Goal: Task Accomplishment & Management: Use online tool/utility

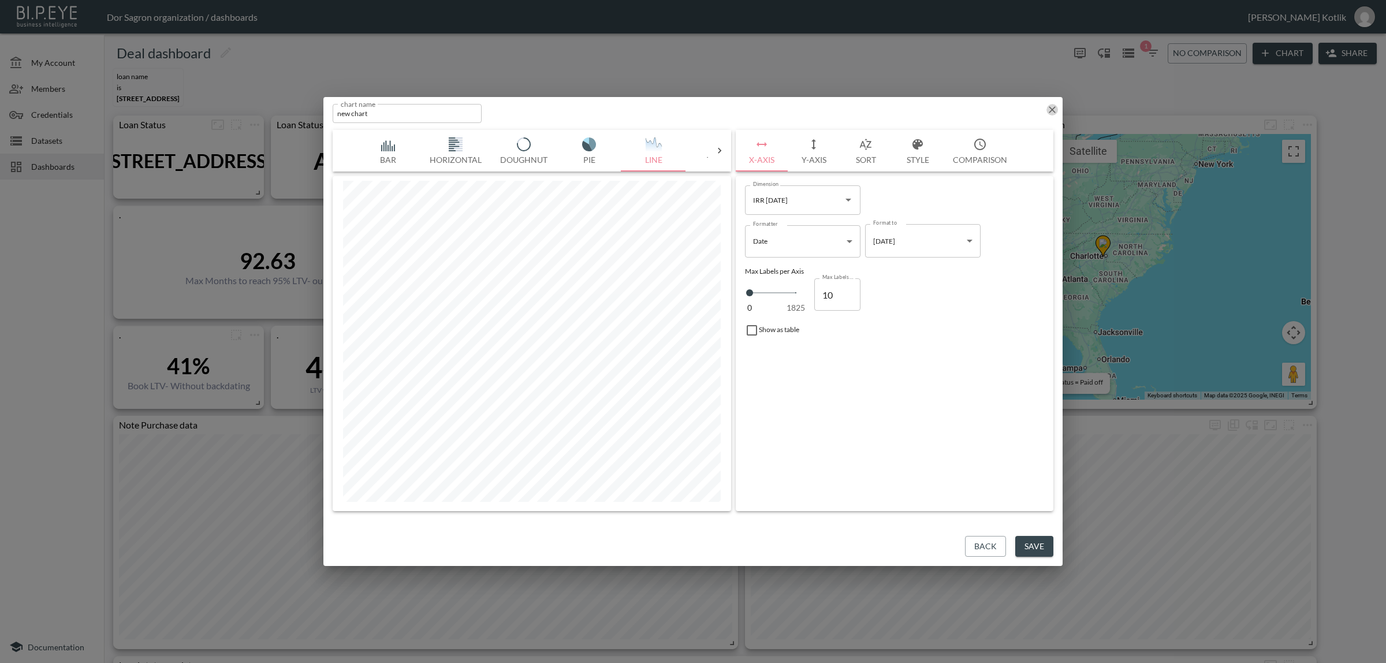
click at [1047, 111] on icon "button" at bounding box center [1052, 110] width 12 height 12
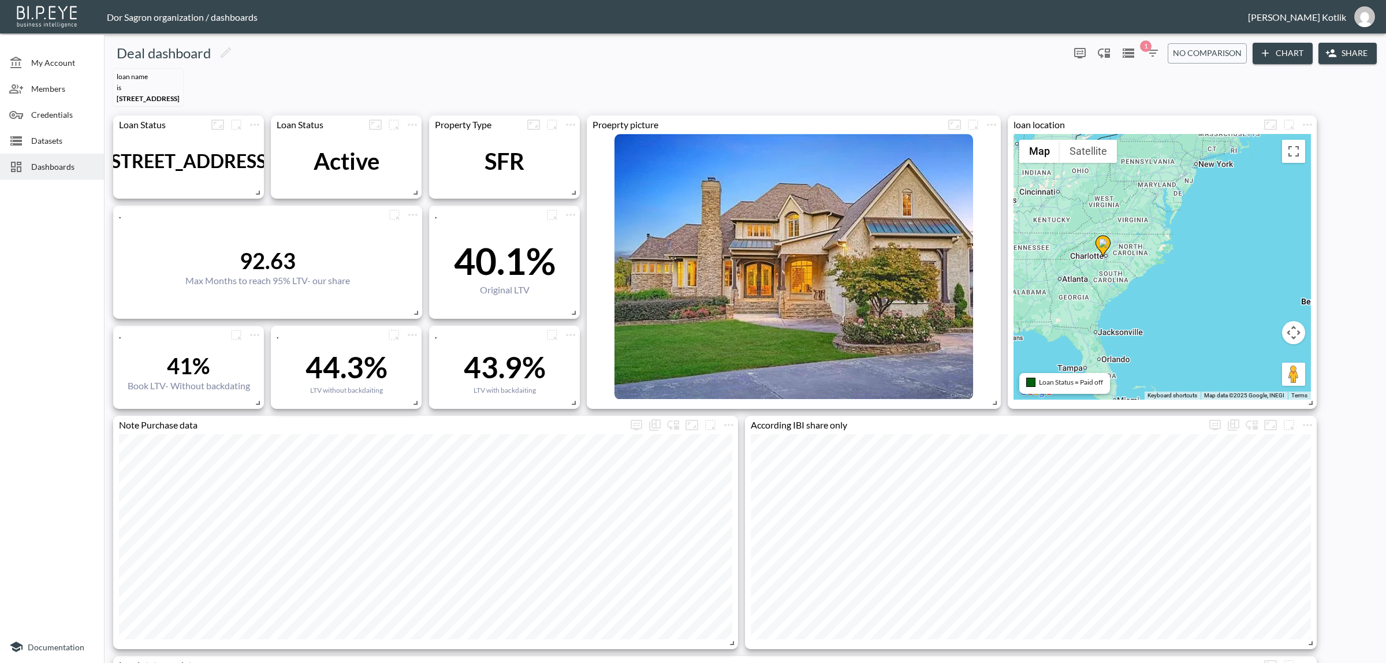
click at [73, 142] on span "Datasets" at bounding box center [63, 141] width 64 height 12
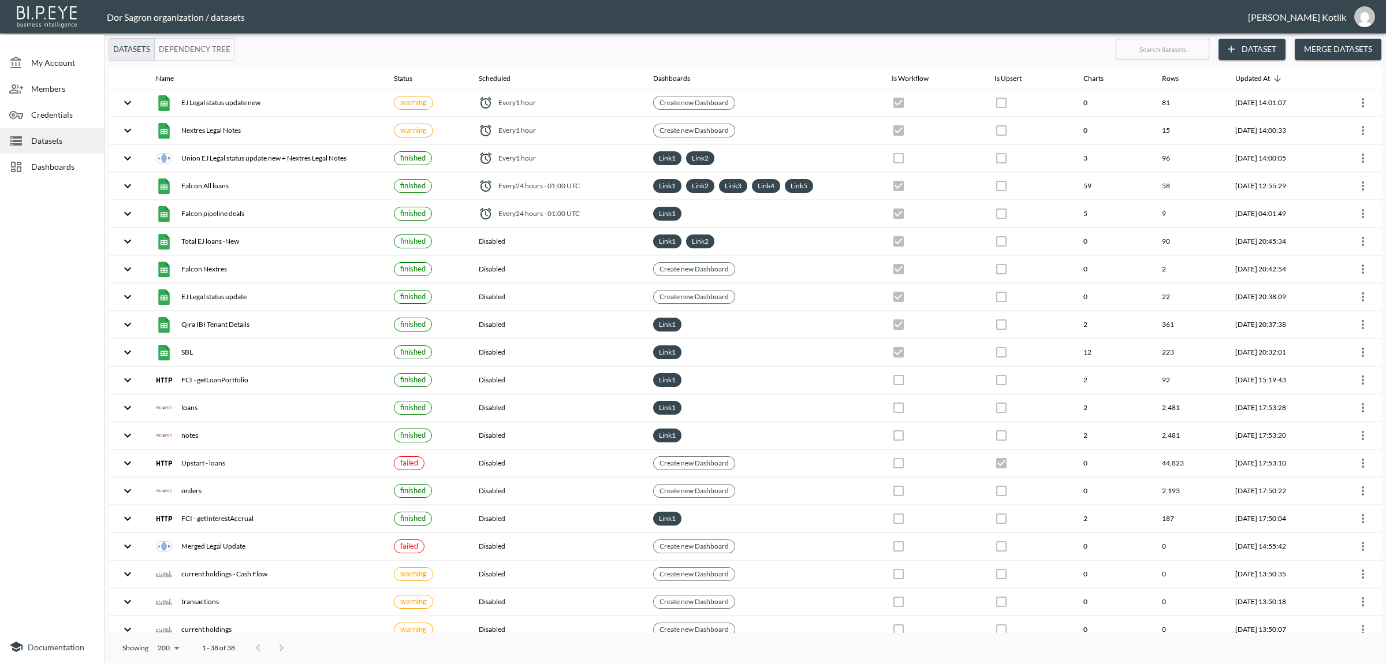
click at [1260, 50] on button "Dataset" at bounding box center [1251, 49] width 67 height 21
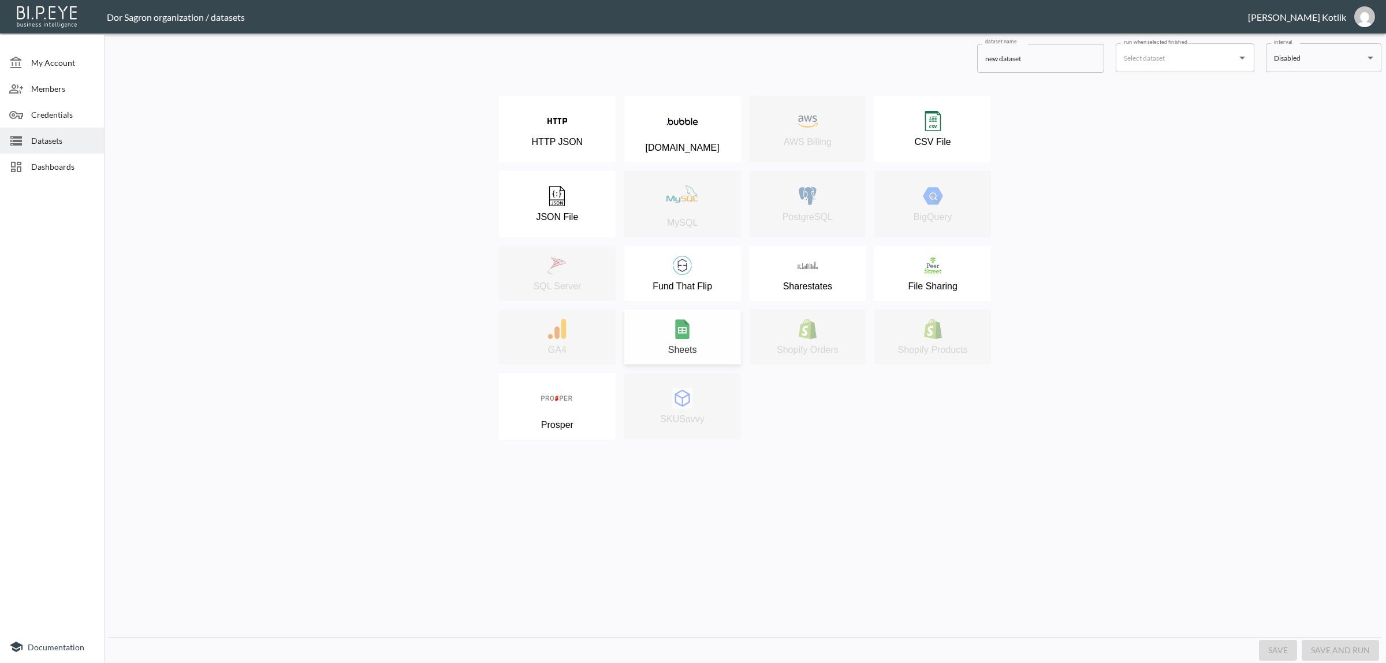
click at [690, 336] on img at bounding box center [682, 329] width 20 height 20
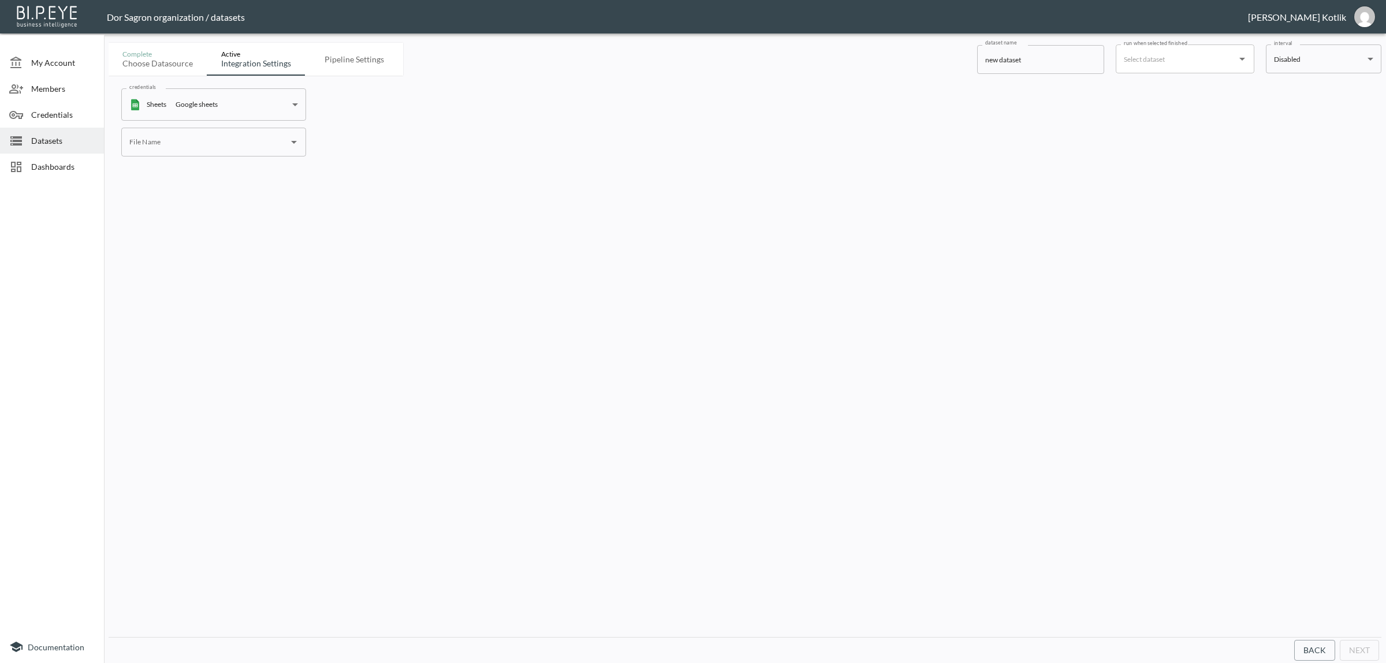
drag, startPoint x: 777, startPoint y: 174, endPoint x: 664, endPoint y: 180, distance: 112.8
click at [774, 175] on div "credentials Sheets Google sheets cd52e694-e96e-49dc-818e-8e6cf732aebe credentia…" at bounding box center [745, 356] width 1272 height 561
click at [252, 140] on input "File Name" at bounding box center [204, 142] width 157 height 18
click at [185, 169] on li "IRR Per redemption month" at bounding box center [213, 169] width 185 height 17
type input "IRR Per redemption month"
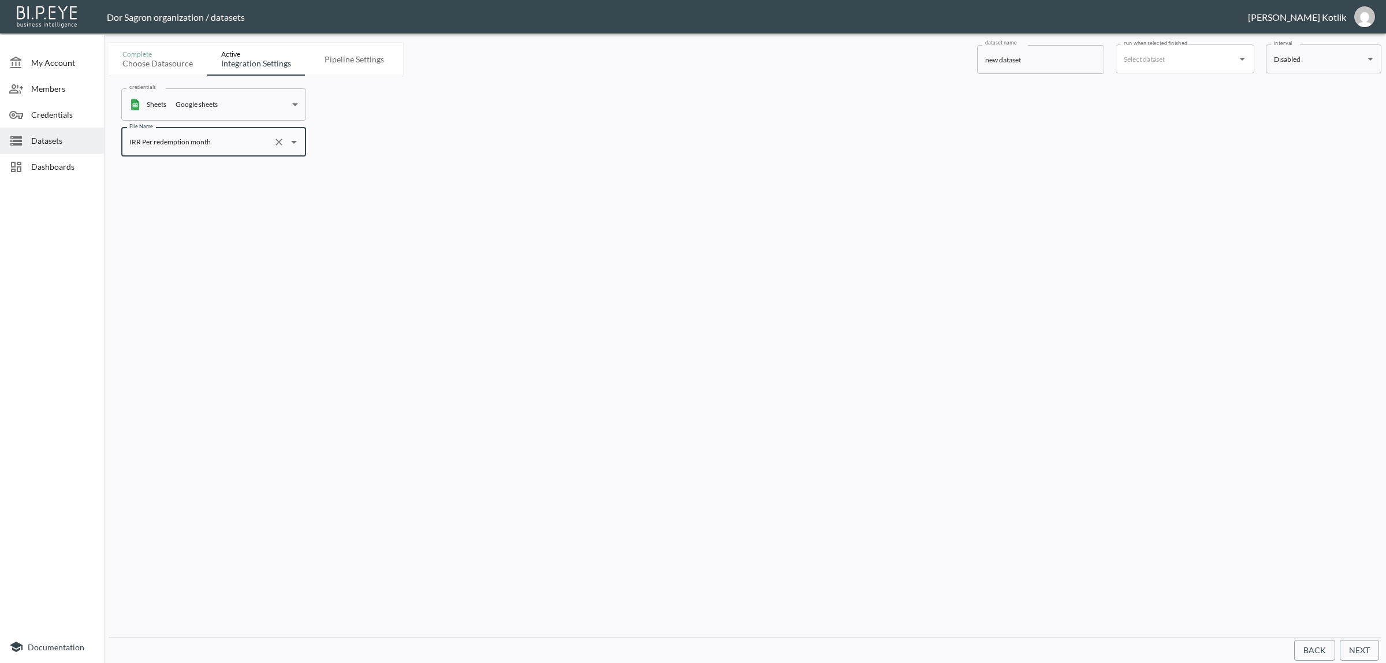
click at [1357, 655] on button "Next" at bounding box center [1358, 650] width 39 height 21
click at [1199, 61] on input "run when selected finished" at bounding box center [1176, 59] width 111 height 18
click at [1060, 56] on input "new dataset" at bounding box center [1040, 59] width 127 height 29
click at [1300, 62] on body "BI.P.EYE, Interactive Analytics Dashboards - app Dor Sagron organization / data…" at bounding box center [693, 331] width 1386 height 663
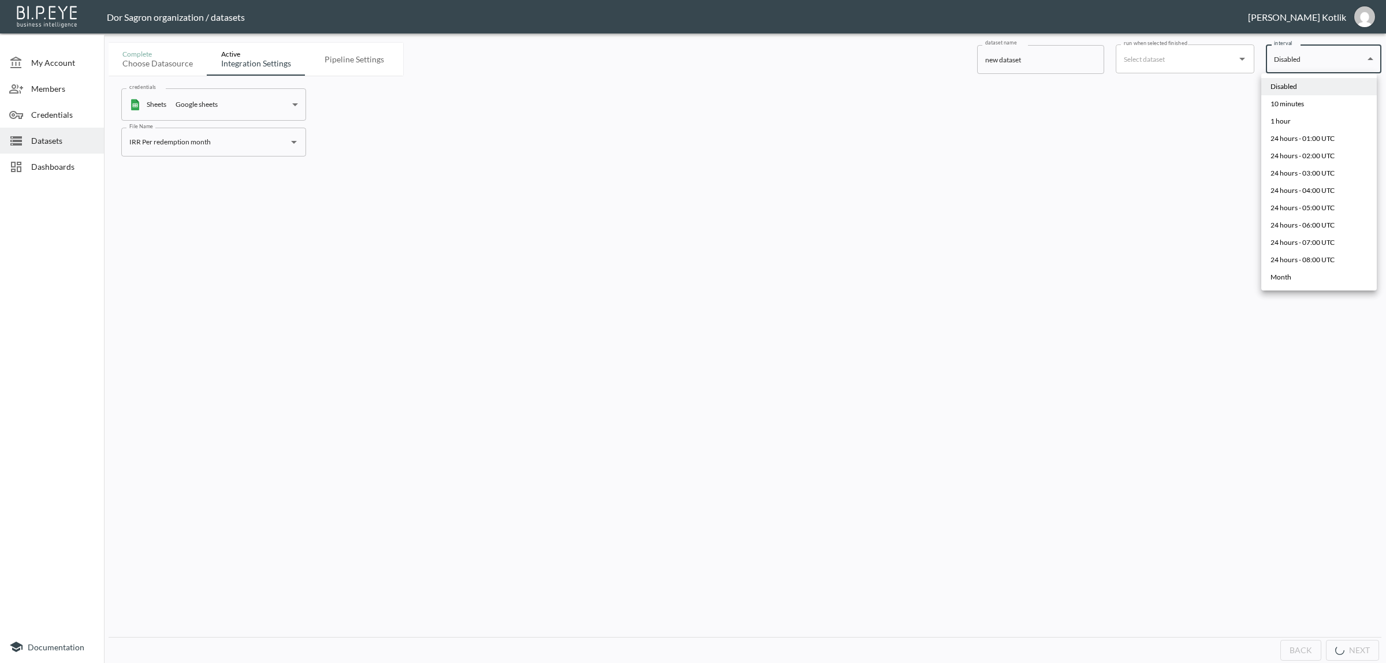
click at [1075, 73] on div at bounding box center [693, 331] width 1386 height 663
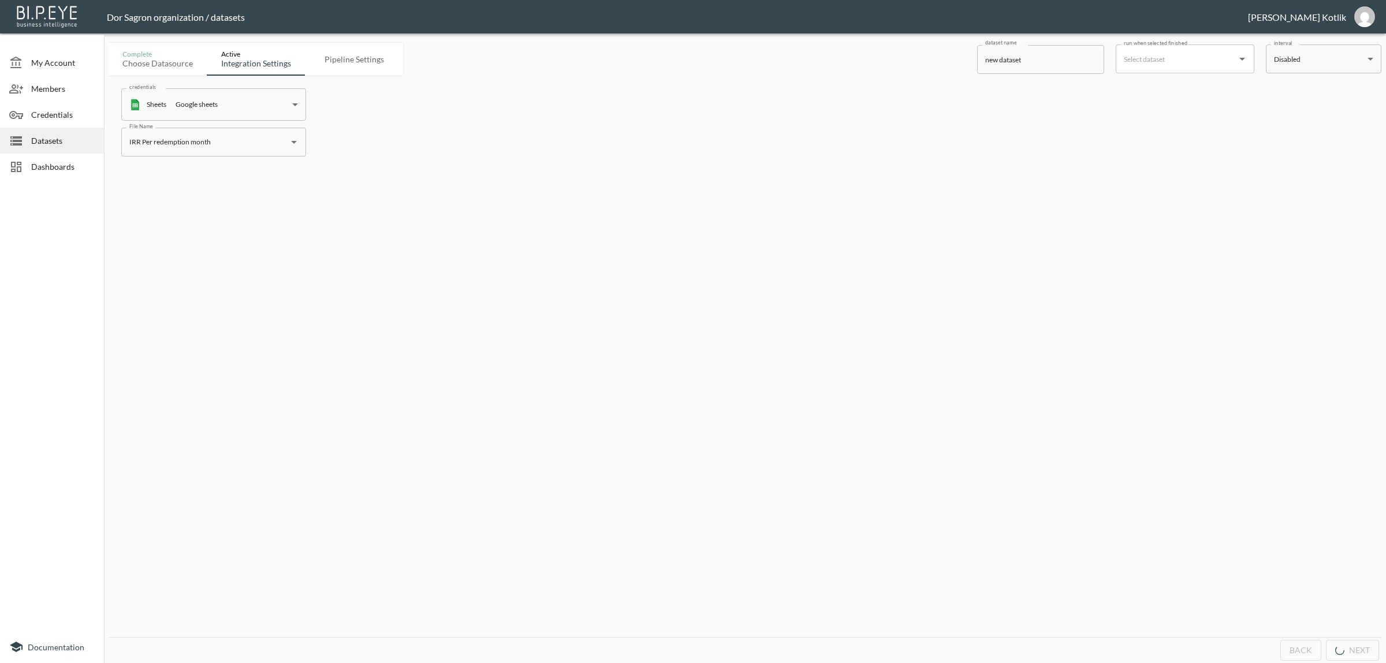
drag, startPoint x: 1057, startPoint y: 62, endPoint x: 1039, endPoint y: 61, distance: 17.9
drag, startPoint x: 1039, startPoint y: 61, endPoint x: 924, endPoint y: 59, distance: 114.9
click at [924, 59] on div "Complete Choose datasource Active Integration settings Pipeline settings datase…" at bounding box center [745, 57] width 1272 height 38
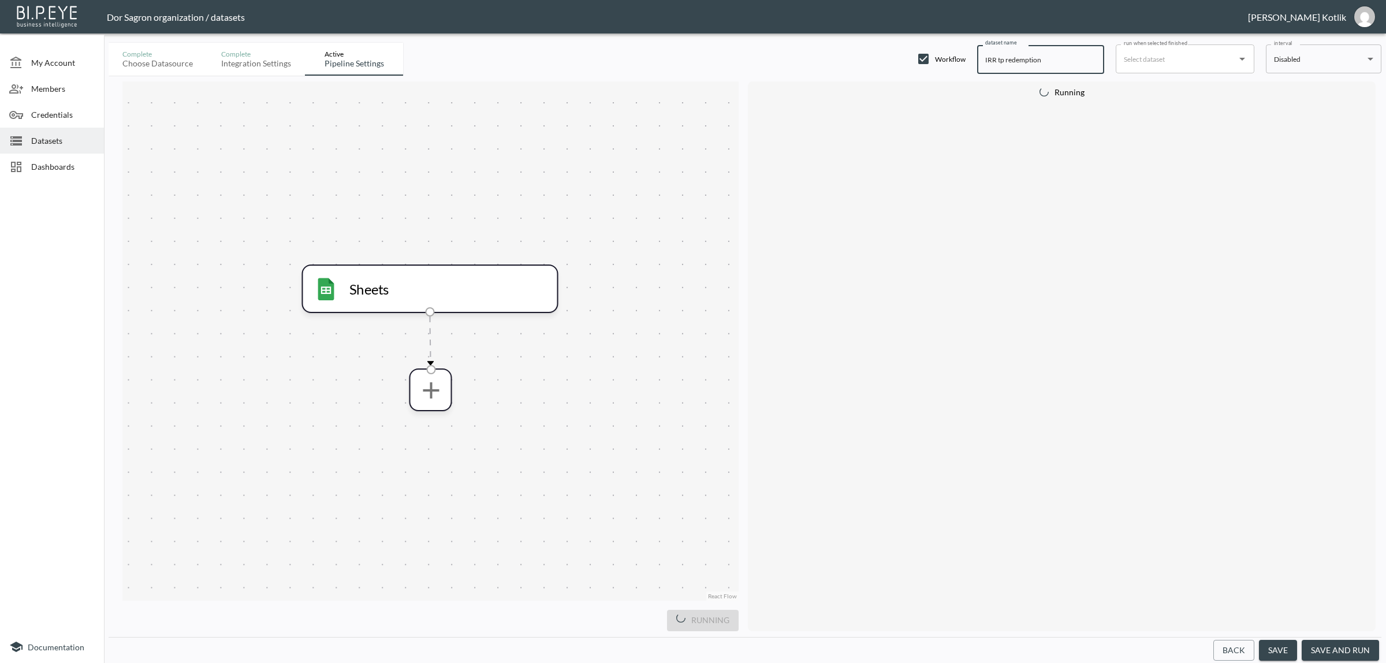
type input "IRR tp redemption"
click at [1321, 642] on button "save and run" at bounding box center [1339, 650] width 77 height 21
click at [1148, 507] on div "Running" at bounding box center [1062, 356] width 628 height 550
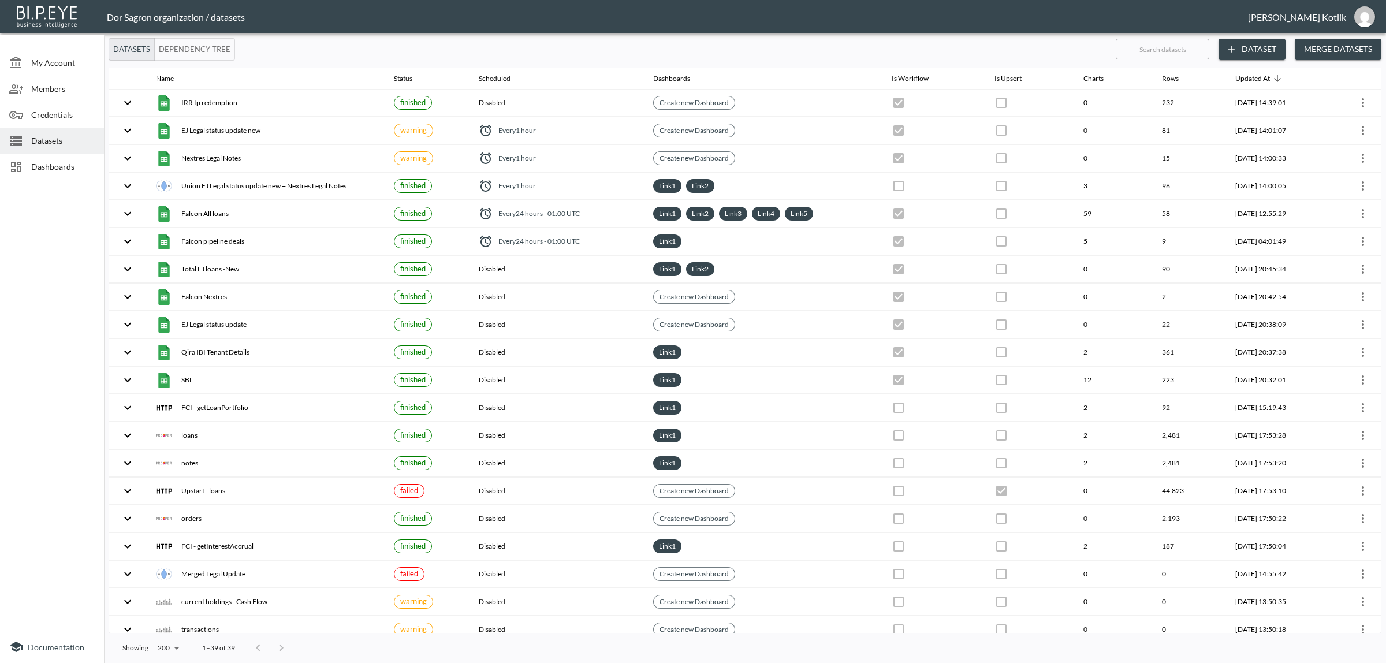
click at [29, 169] on div at bounding box center [20, 167] width 22 height 14
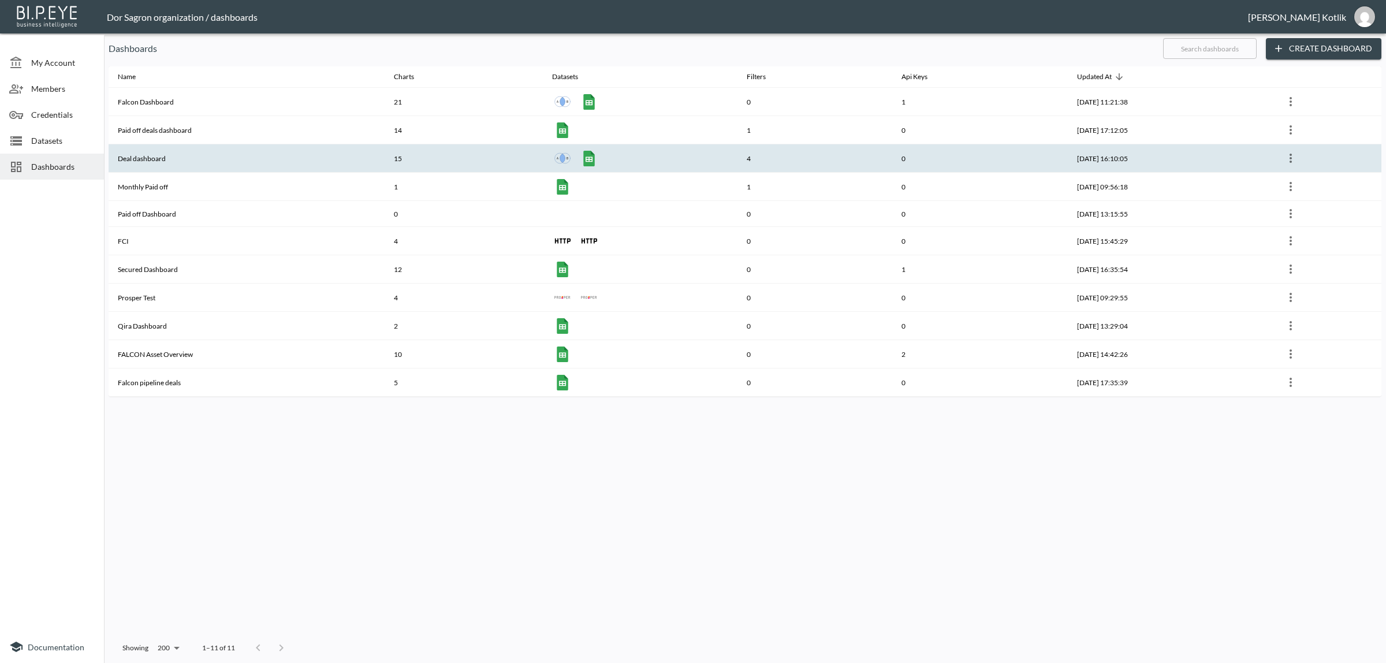
click at [151, 159] on th "Deal dashboard" at bounding box center [247, 158] width 276 height 28
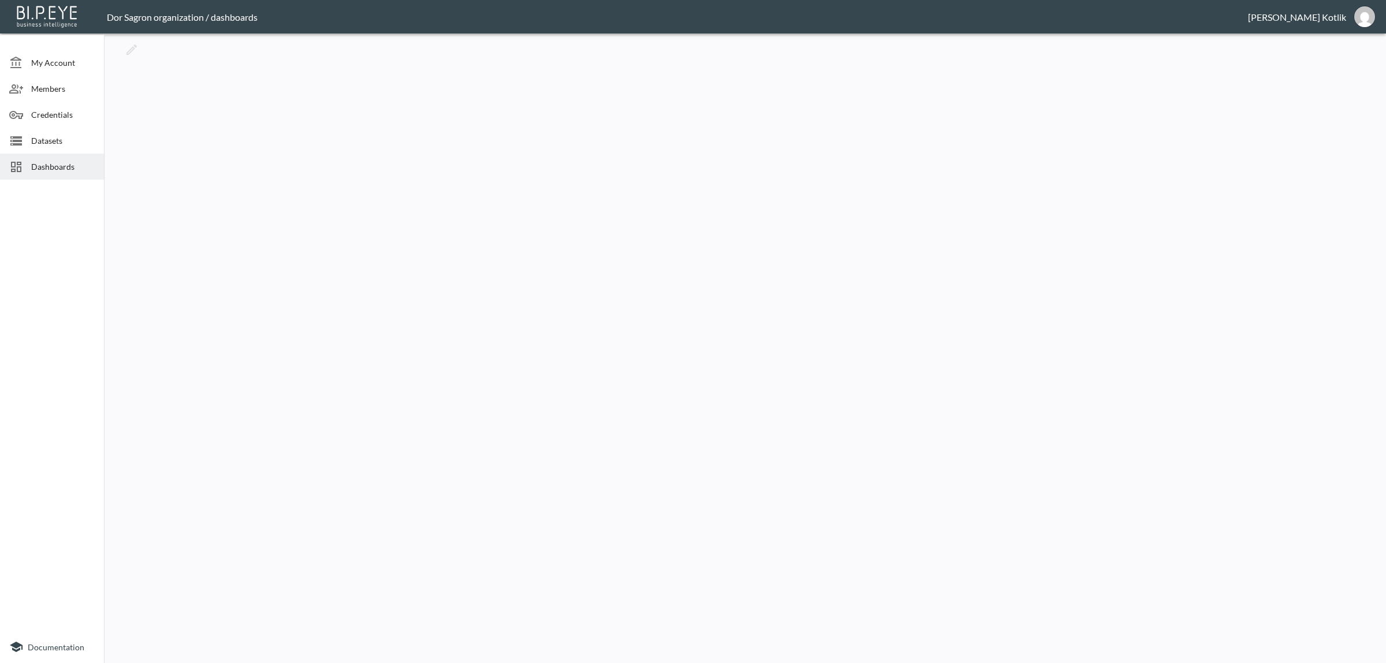
click at [49, 174] on div "Dashboards" at bounding box center [52, 167] width 104 height 26
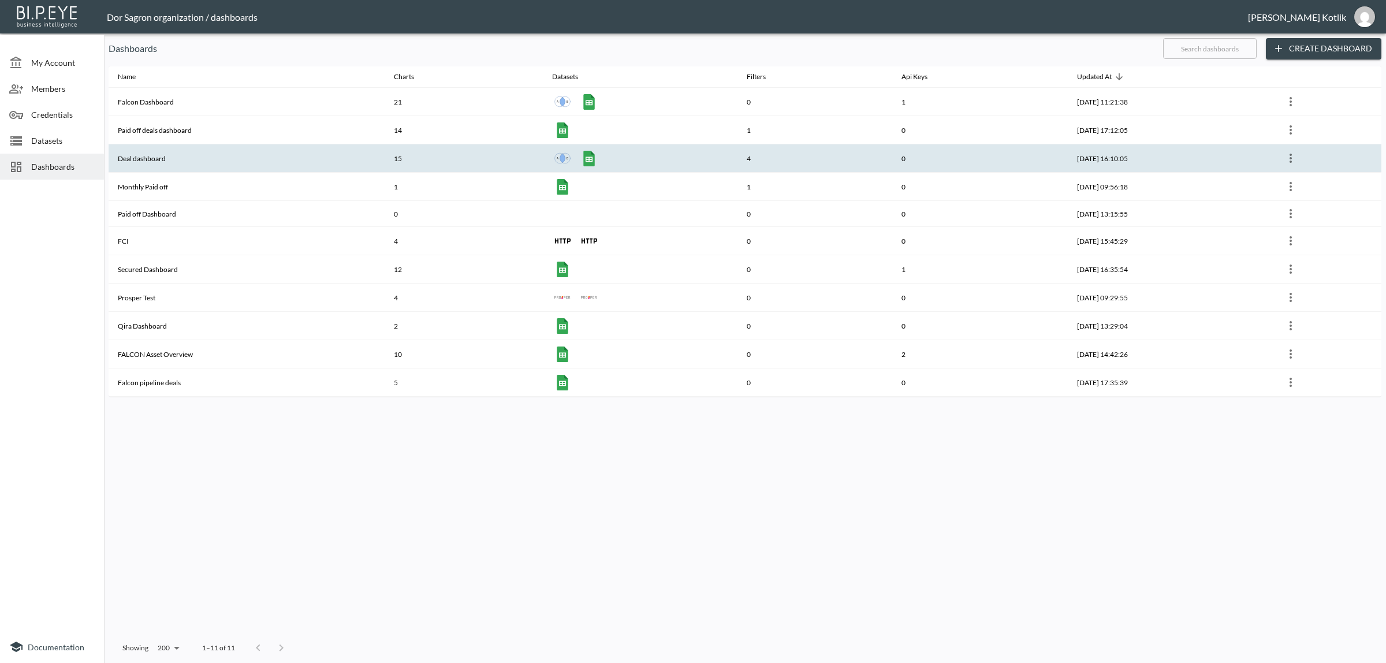
click at [133, 151] on th "Deal dashboard" at bounding box center [247, 158] width 276 height 28
